Goal: Task Accomplishment & Management: Use online tool/utility

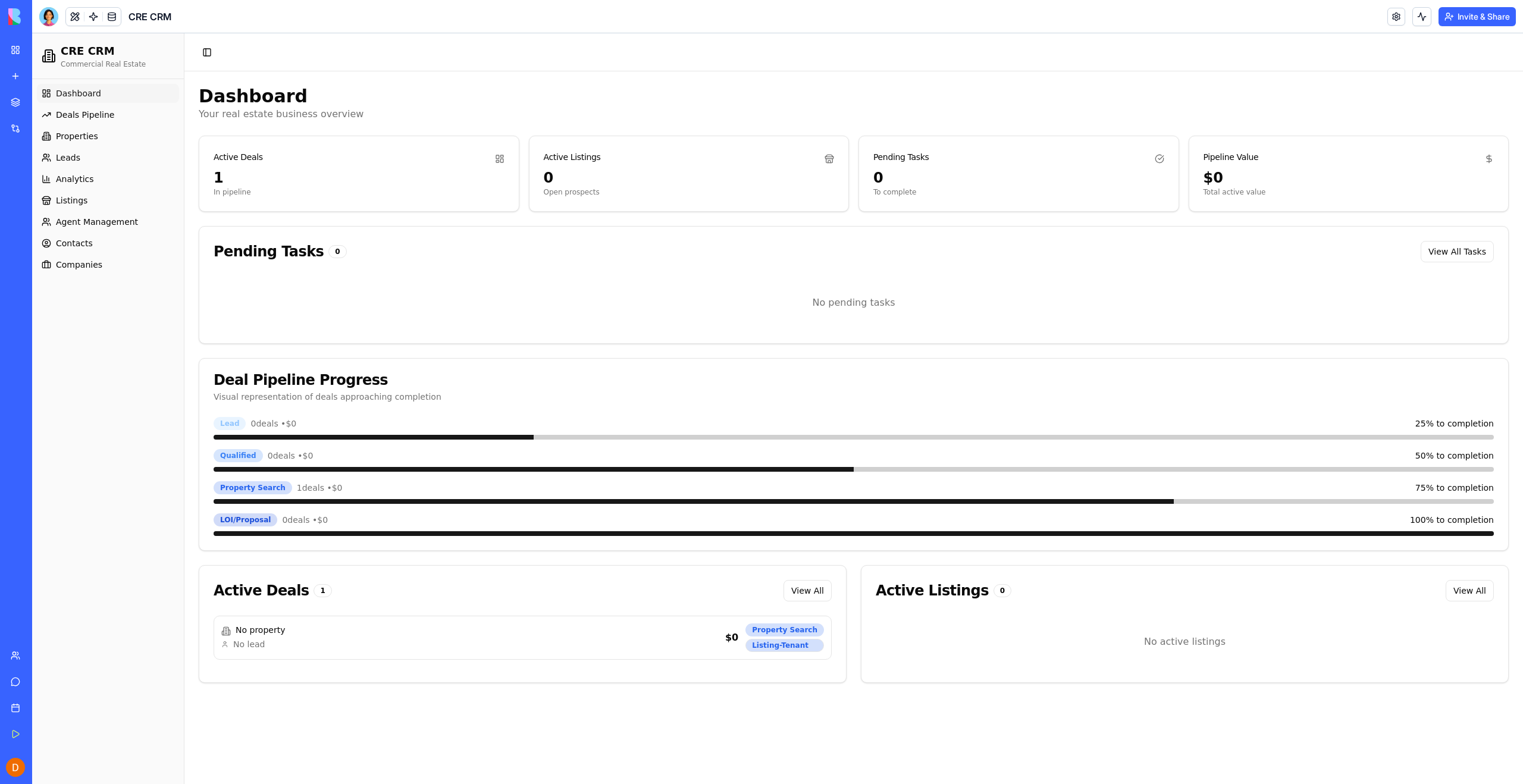
click at [156, 310] on div "Dashboard Deals Pipeline Properties Leads Analytics Listings Agent Management C…" at bounding box center [108, 432] width 152 height 705
click at [49, 11] on div at bounding box center [49, 16] width 19 height 19
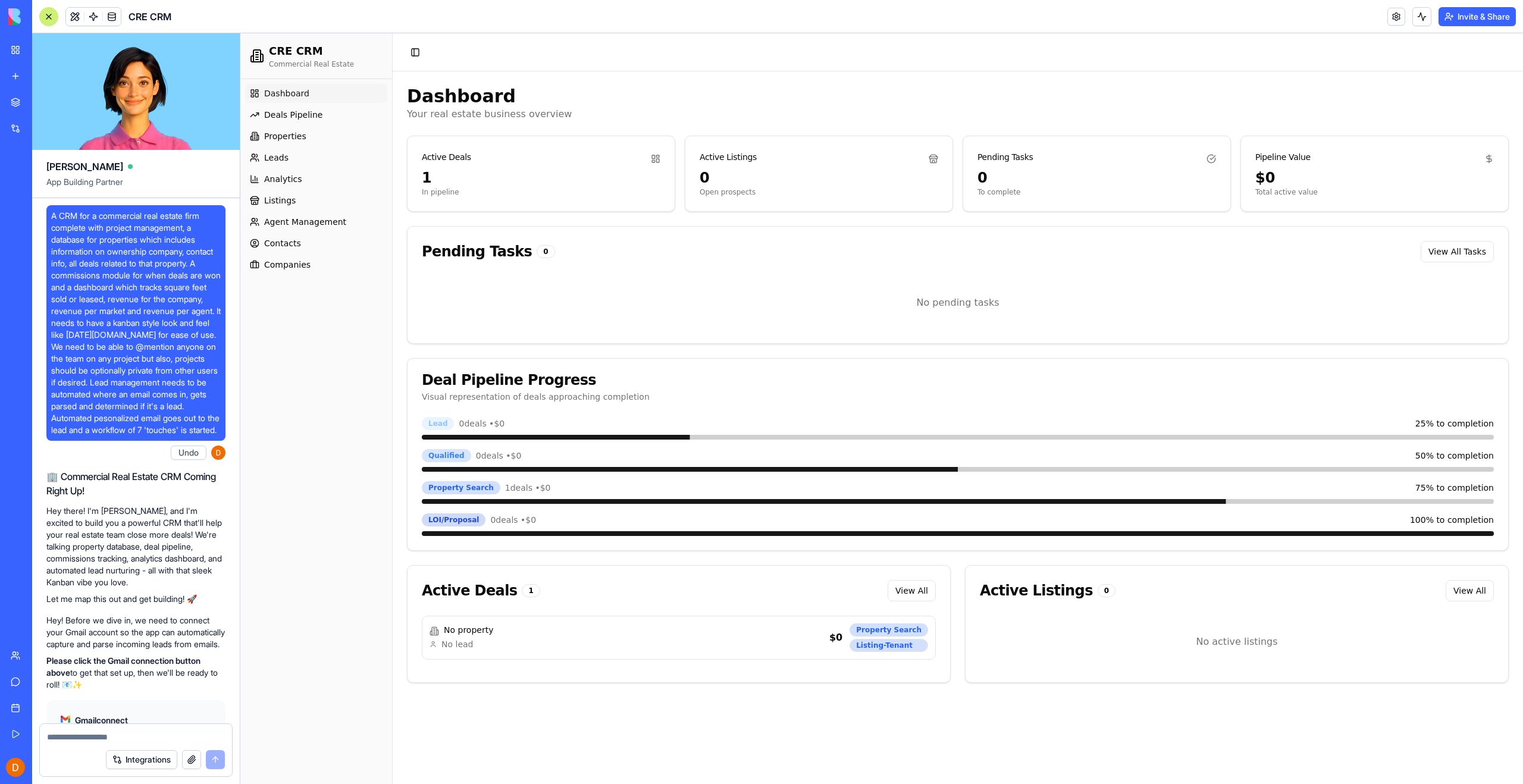
scroll to position [65031, 0]
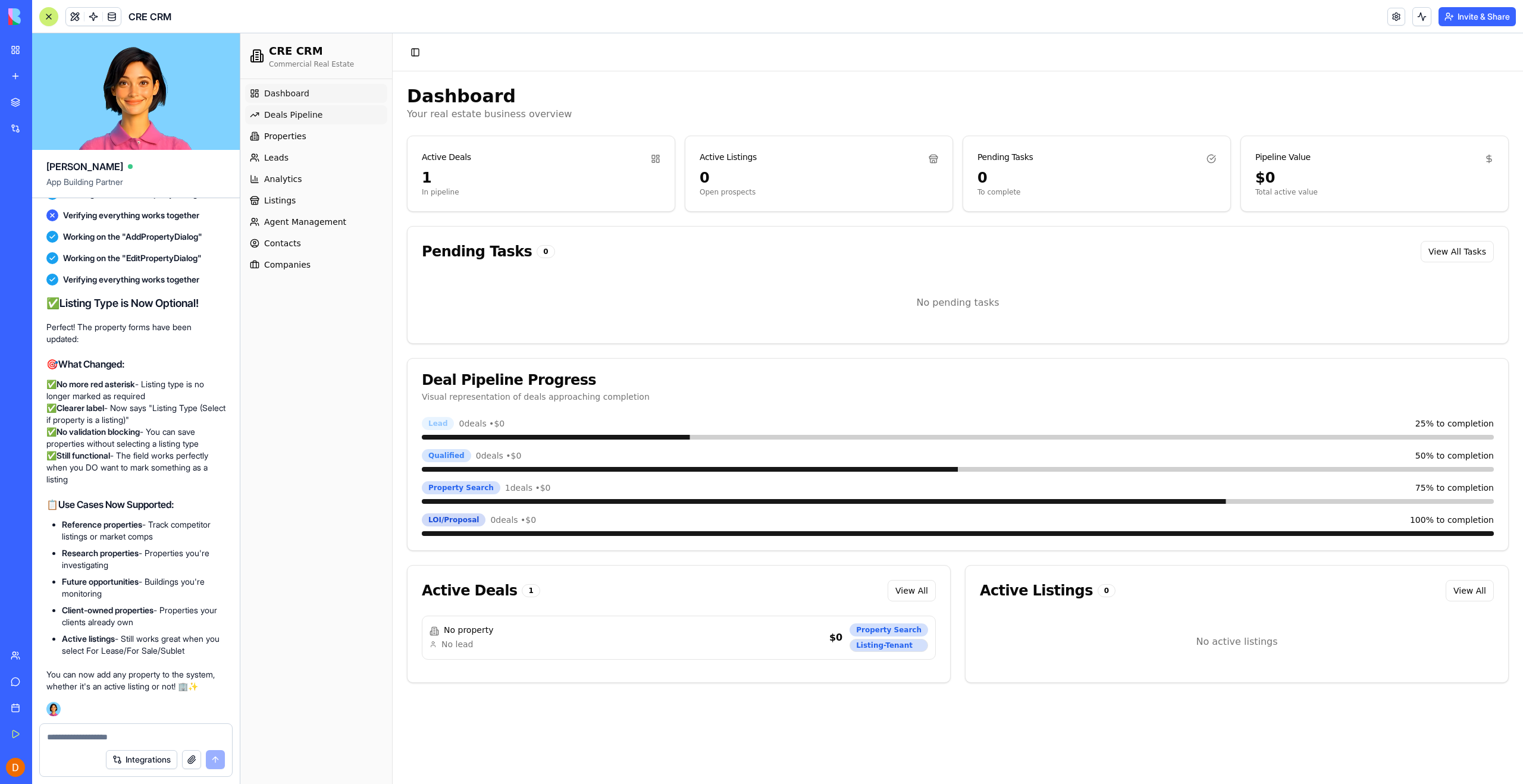
click at [273, 110] on span "Deals Pipeline" at bounding box center [293, 114] width 58 height 12
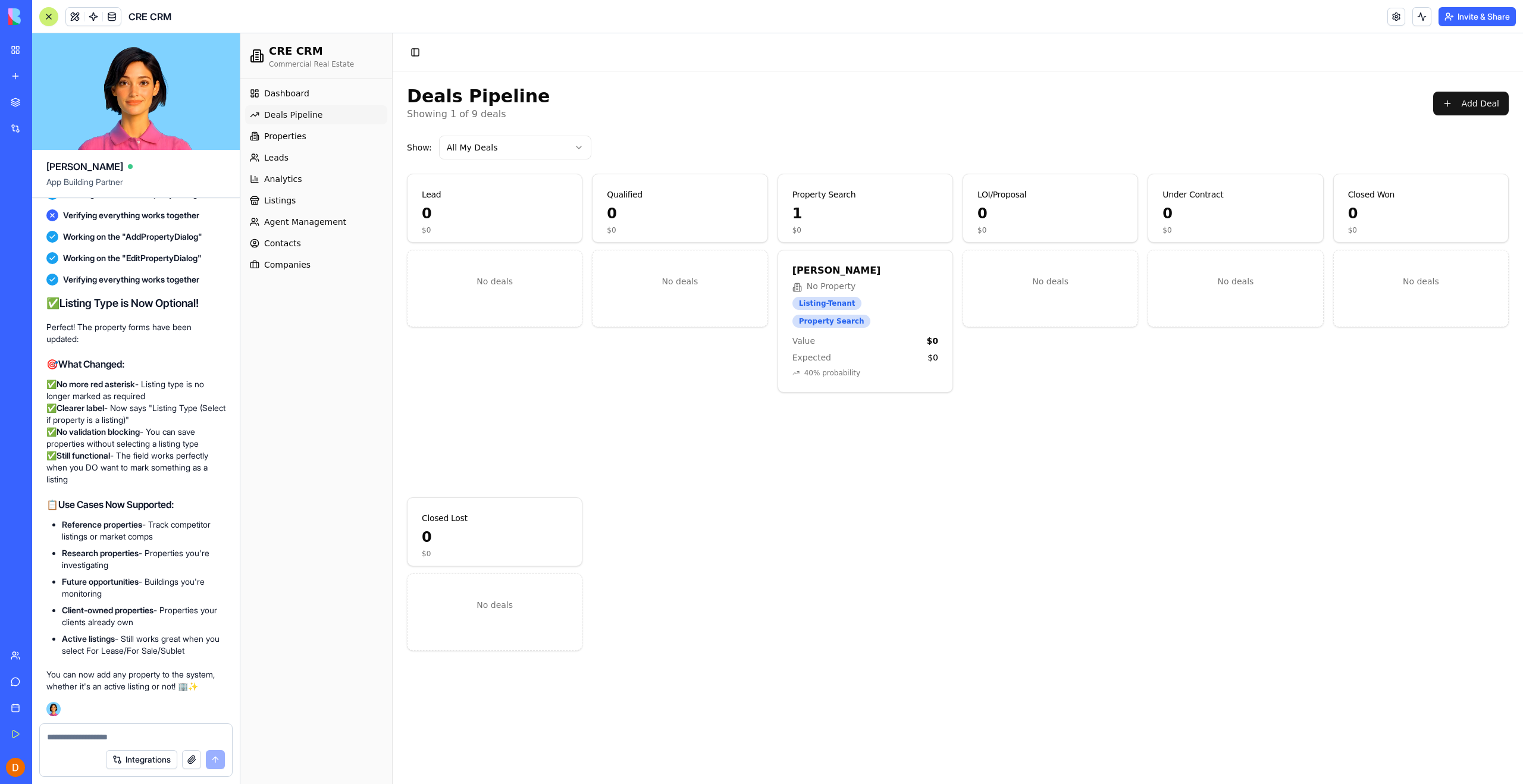
click at [168, 737] on textarea at bounding box center [136, 737] width 178 height 12
type textarea "*"
click at [142, 765] on button "Integrations" at bounding box center [142, 759] width 71 height 19
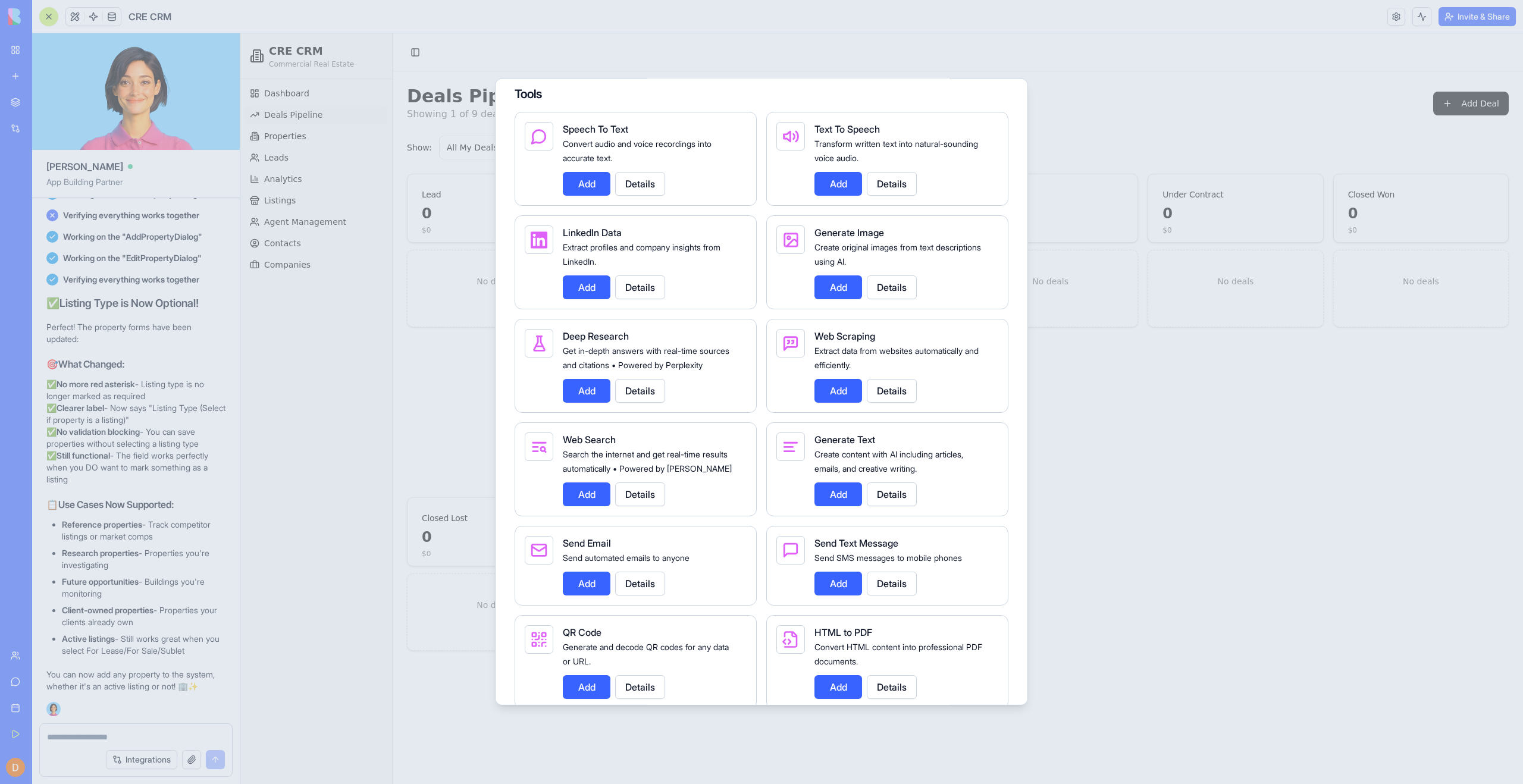
scroll to position [1858, 0]
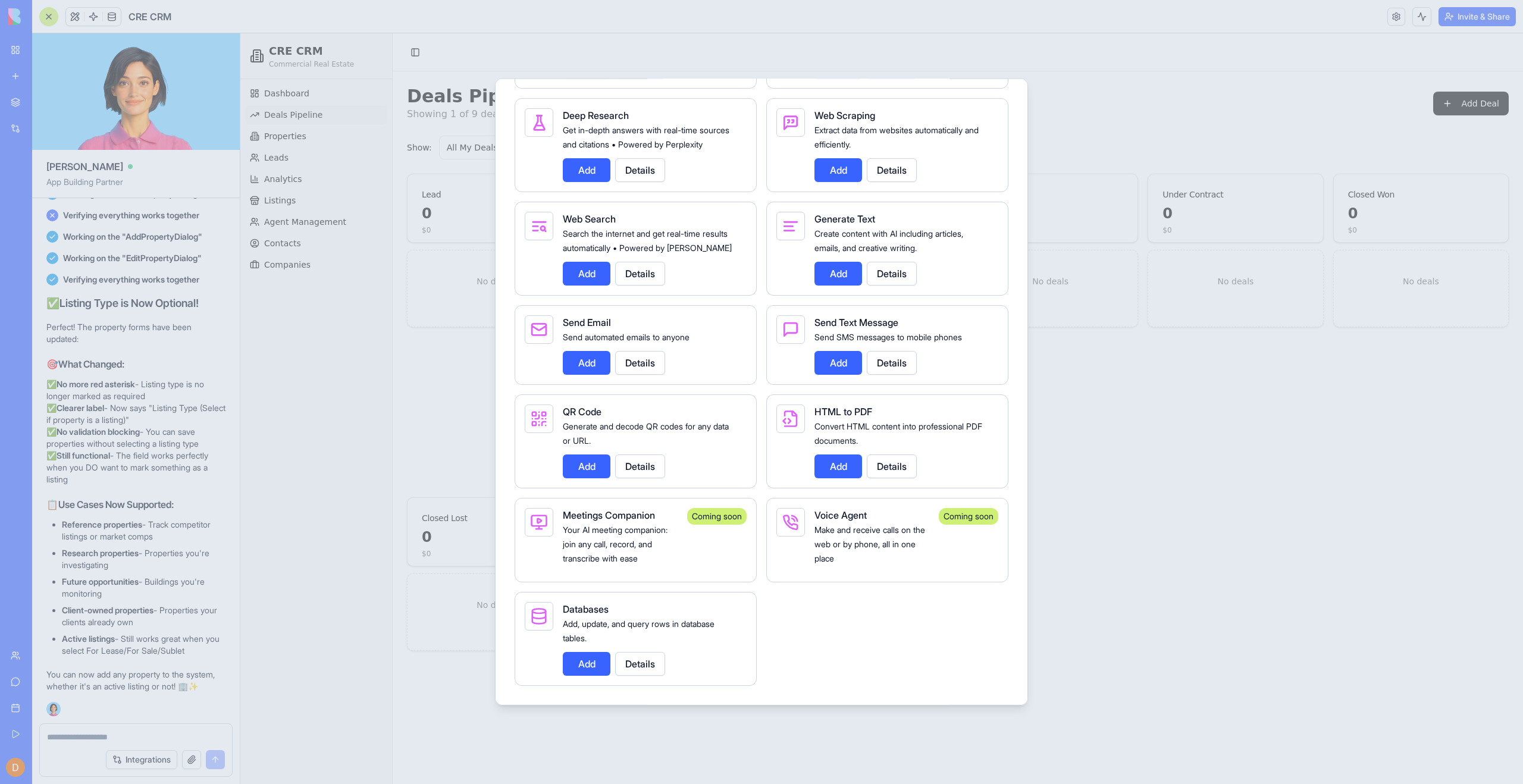
click at [638, 636] on div "Add, update, and query rows in database tables." at bounding box center [649, 630] width 174 height 28
click at [300, 139] on div at bounding box center [761, 392] width 1523 height 784
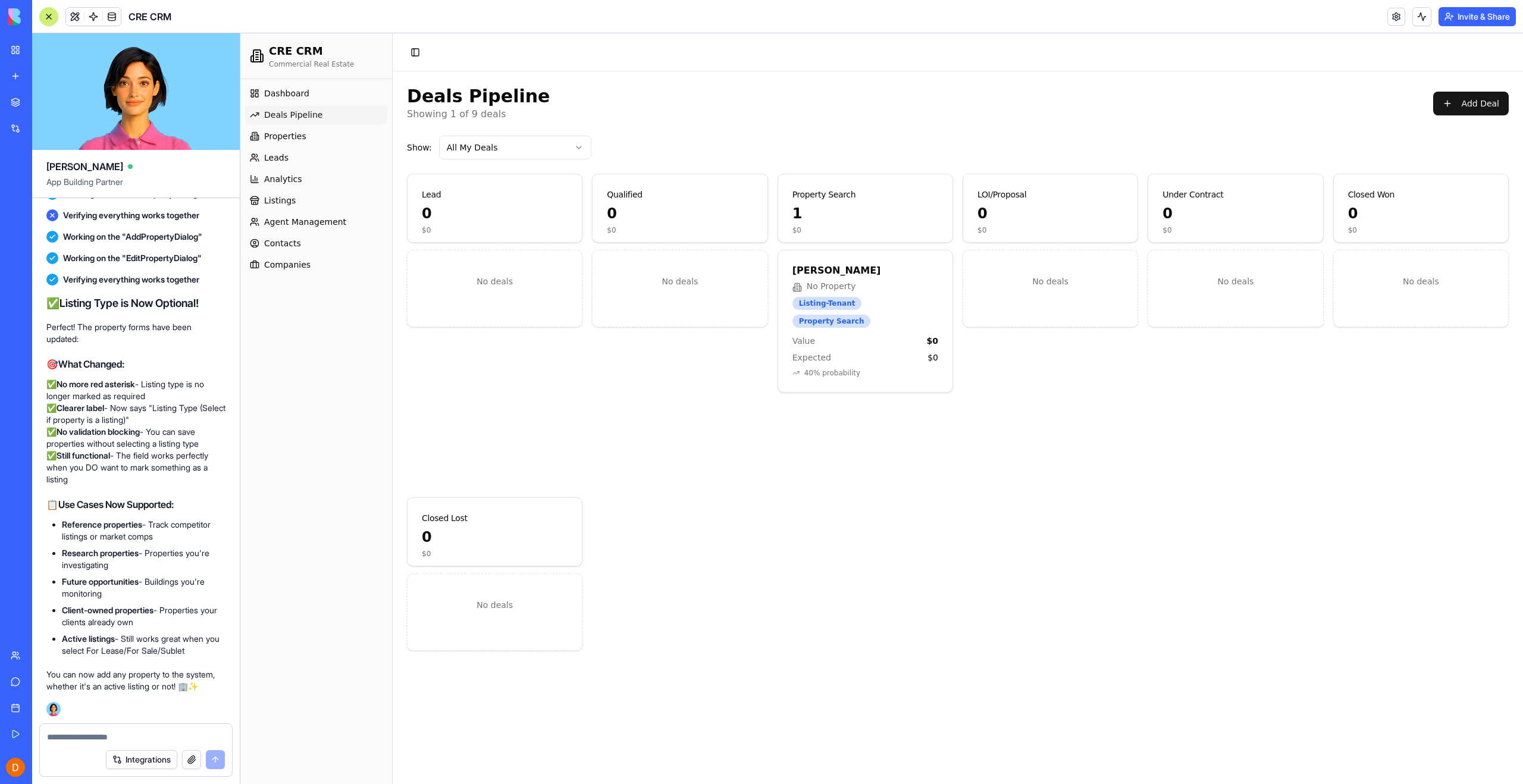
click at [293, 136] on span "Properties" at bounding box center [285, 136] width 42 height 12
